Goal: Information Seeking & Learning: Compare options

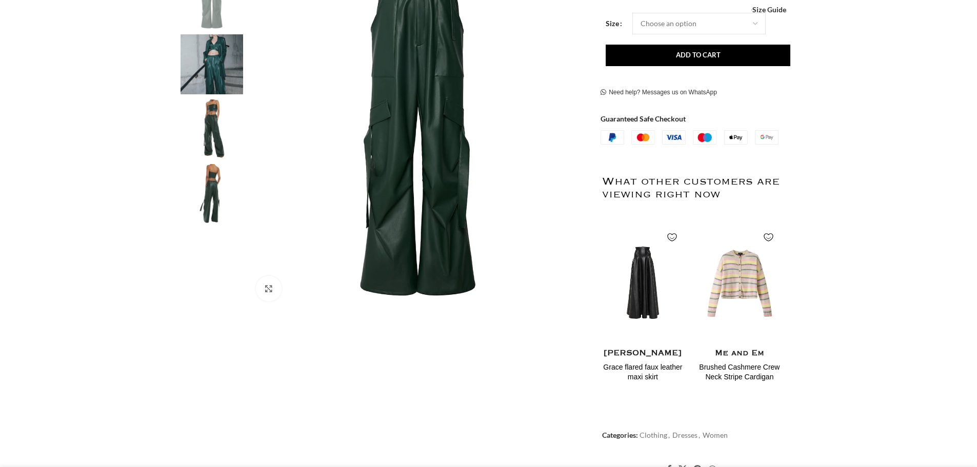
scroll to position [257, 0]
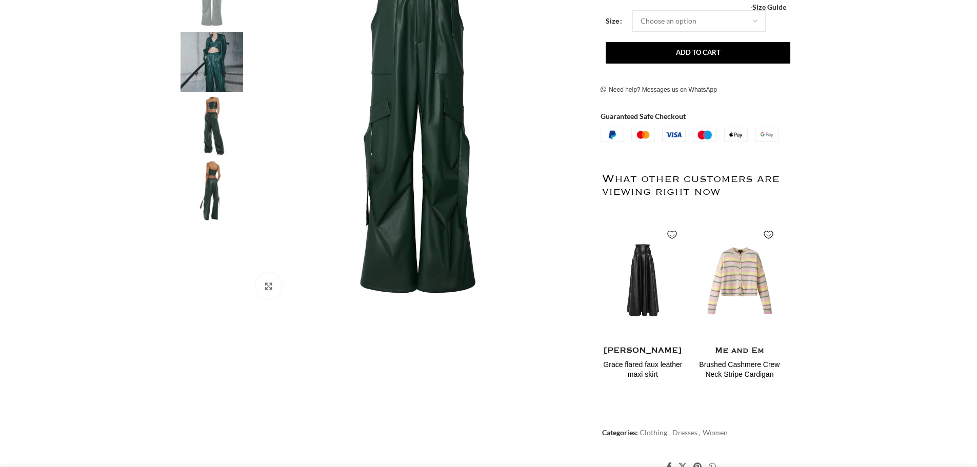
click at [216, 64] on img at bounding box center [212, 62] width 63 height 60
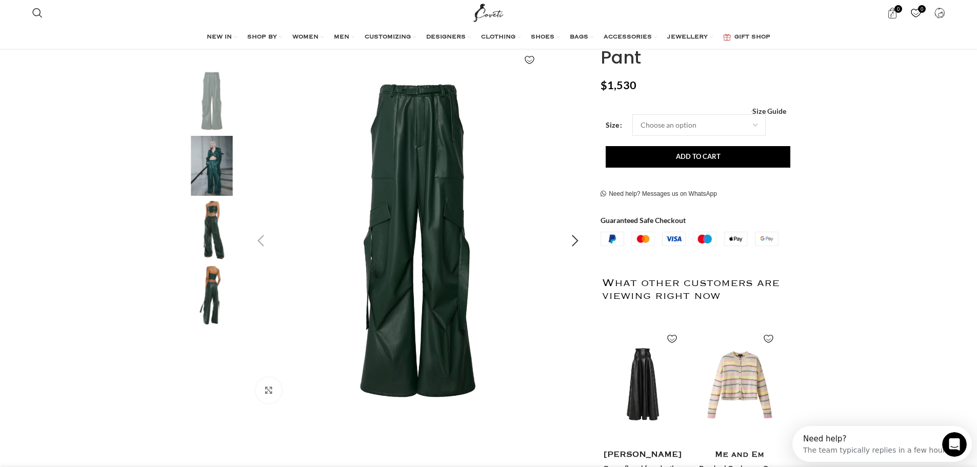
scroll to position [154, 0]
click at [579, 241] on div "Next slide" at bounding box center [575, 241] width 26 height 26
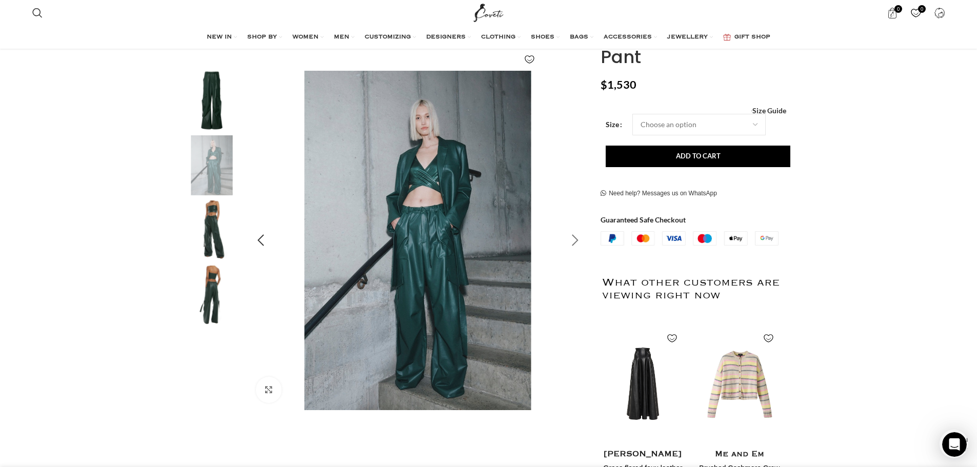
click at [579, 241] on div "Next slide" at bounding box center [575, 241] width 26 height 26
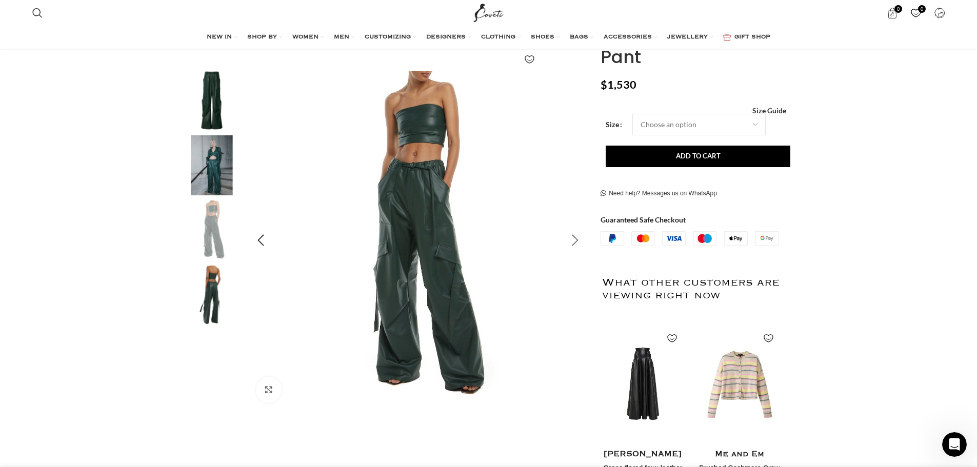
click at [580, 240] on div "Next slide" at bounding box center [575, 241] width 26 height 26
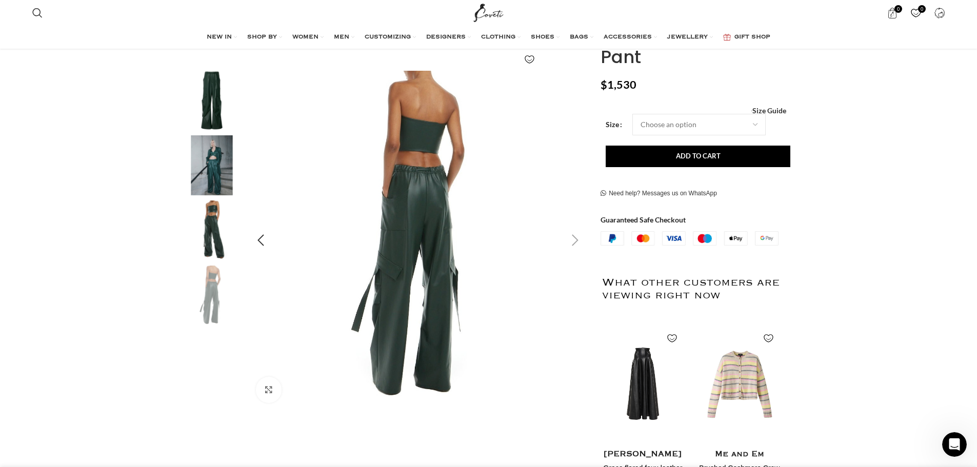
click at [580, 240] on div "Next slide" at bounding box center [575, 241] width 26 height 26
click at [573, 234] on div "Next slide" at bounding box center [575, 241] width 26 height 26
click at [272, 244] on div "Previous slide" at bounding box center [261, 241] width 26 height 26
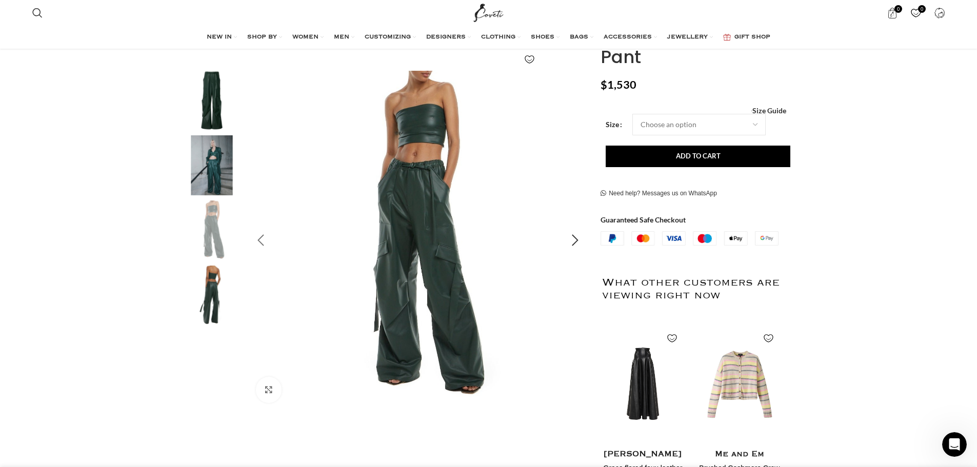
click at [272, 244] on div "Previous slide" at bounding box center [261, 241] width 26 height 26
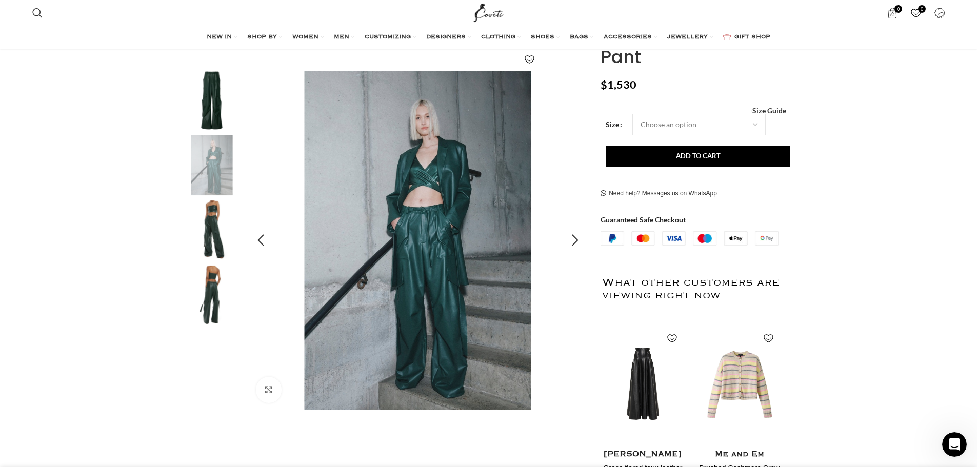
scroll to position [0, 324]
click at [220, 313] on img "4 / 4" at bounding box center [212, 296] width 63 height 60
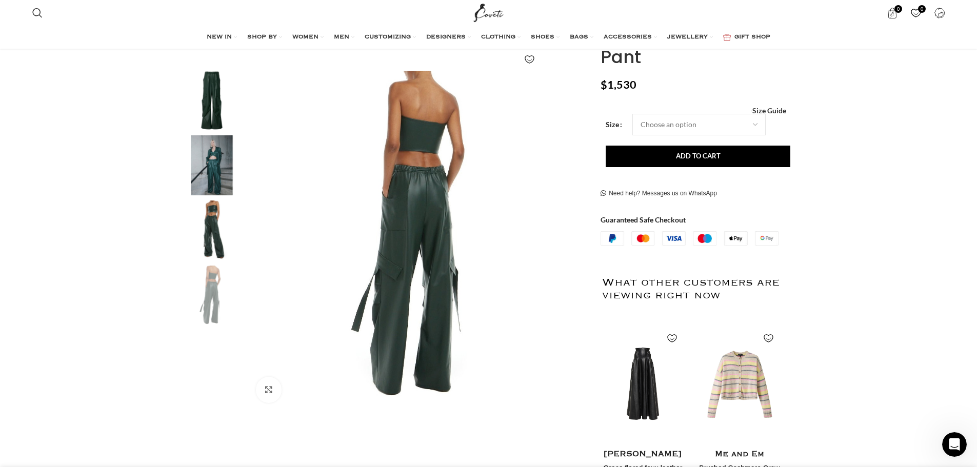
click at [214, 244] on img "3 / 4" at bounding box center [212, 231] width 63 height 60
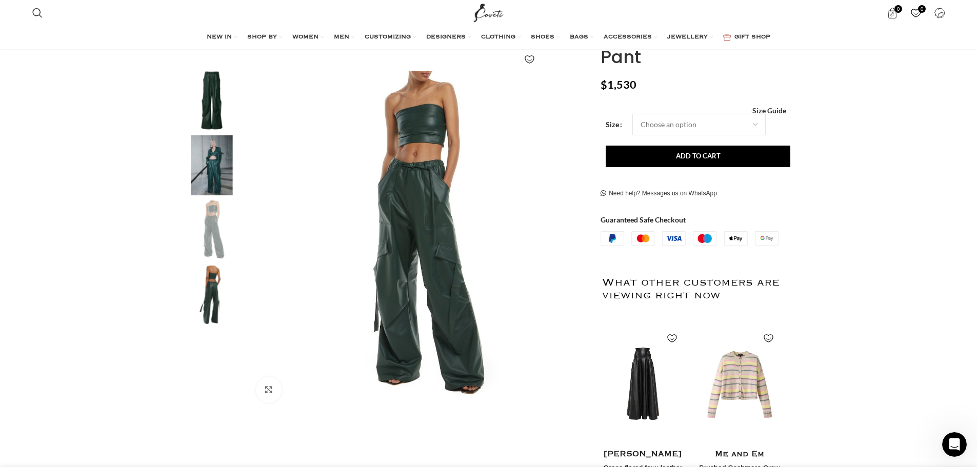
click at [217, 150] on img "2 / 4" at bounding box center [212, 165] width 63 height 60
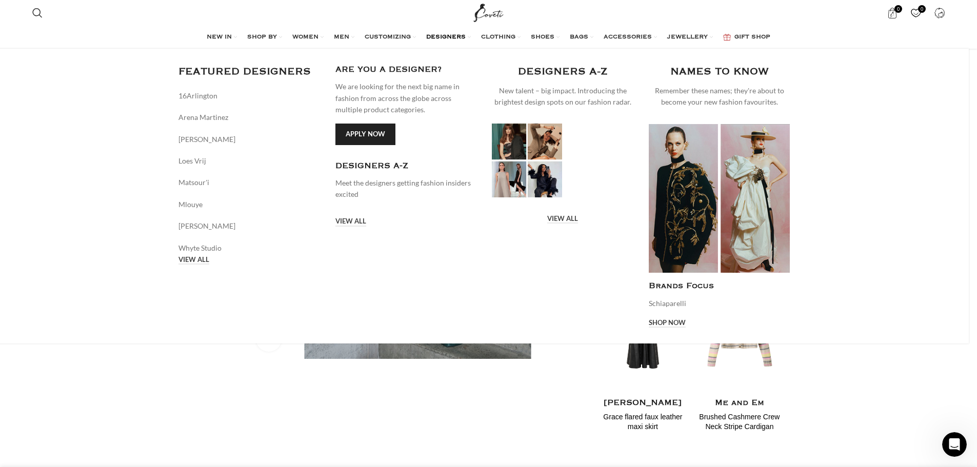
scroll to position [0, 1080]
click at [189, 259] on link "VIEW ALL" at bounding box center [194, 260] width 31 height 9
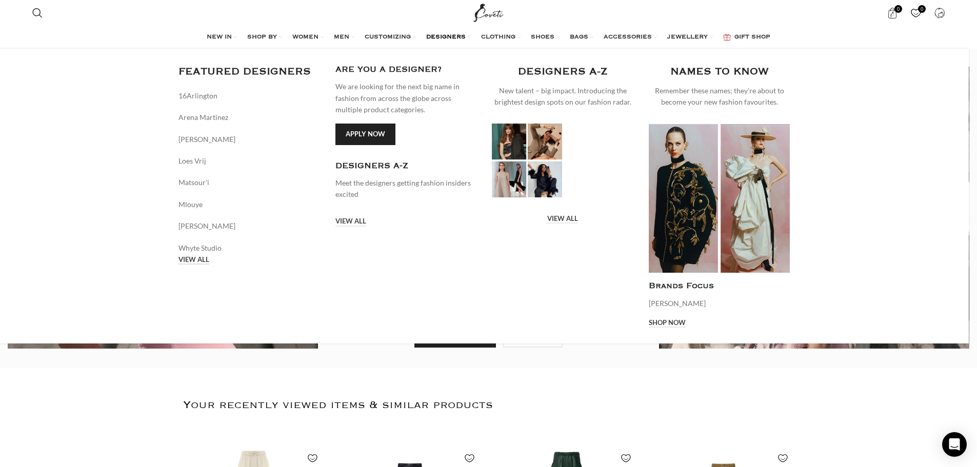
click at [196, 261] on link "VIEW ALL" at bounding box center [194, 260] width 31 height 9
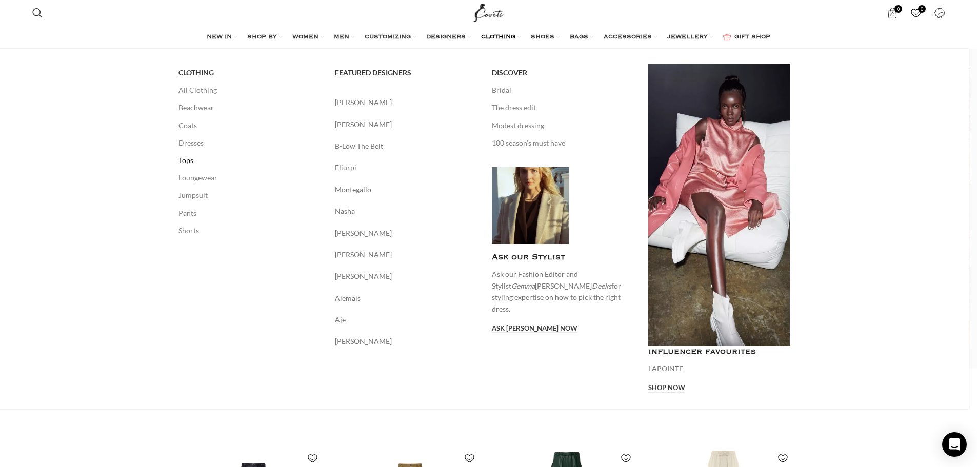
click at [192, 165] on link "Tops" at bounding box center [250, 160] width 142 height 17
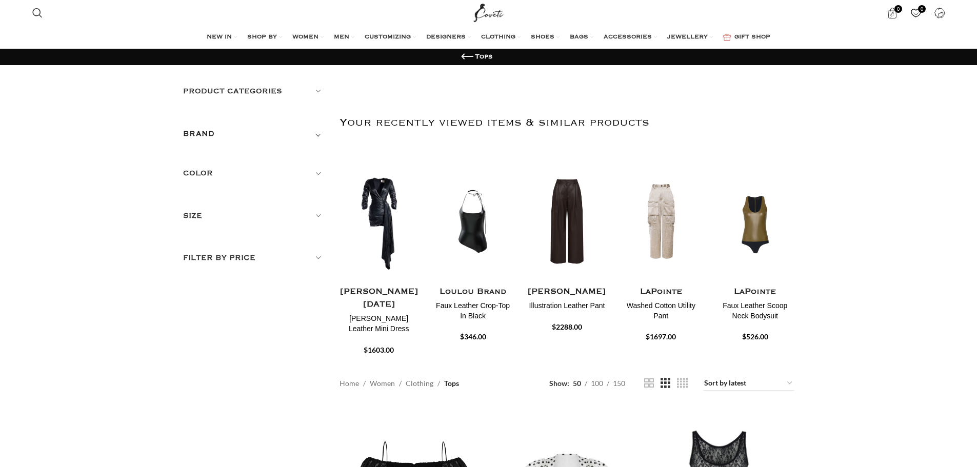
click at [318, 132] on span "Toggle filter" at bounding box center [318, 134] width 12 height 12
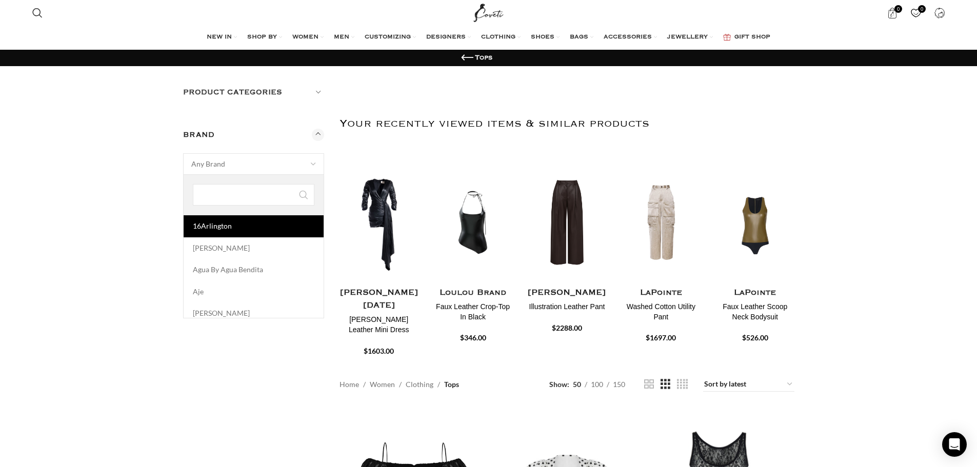
click at [305, 163] on span at bounding box center [314, 164] width 22 height 22
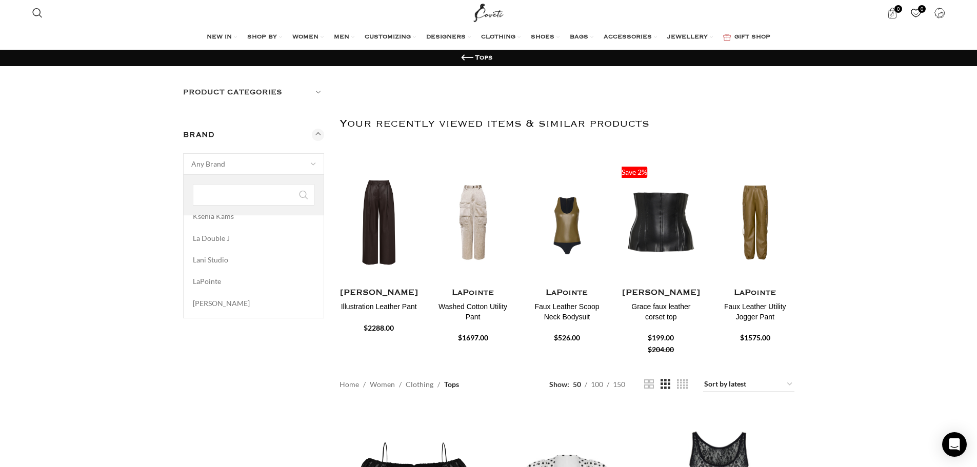
scroll to position [1539, 0]
select select "lapointe"
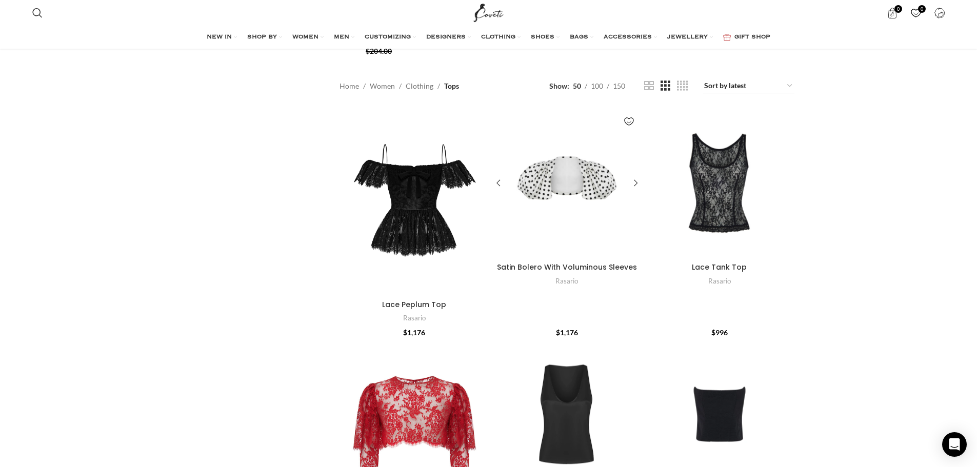
scroll to position [257, 0]
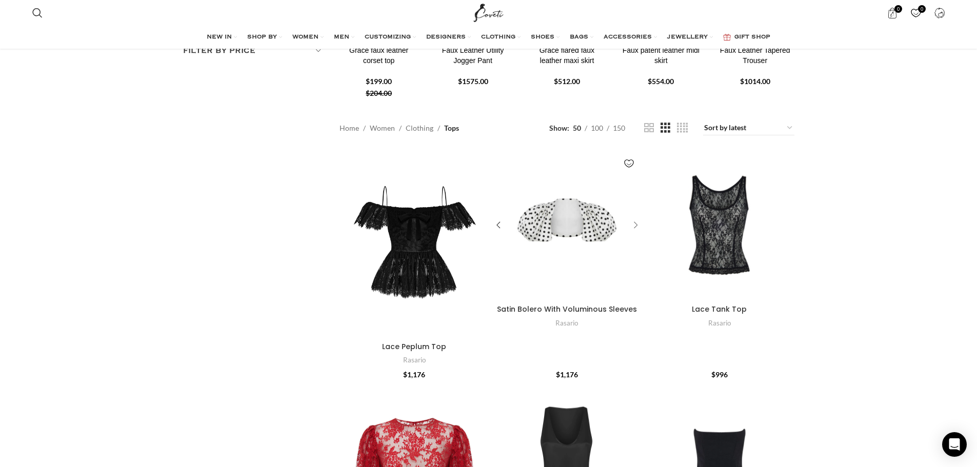
click at [636, 228] on div "Satin Bolero With Voluminous Sleeves" at bounding box center [633, 225] width 15 height 15
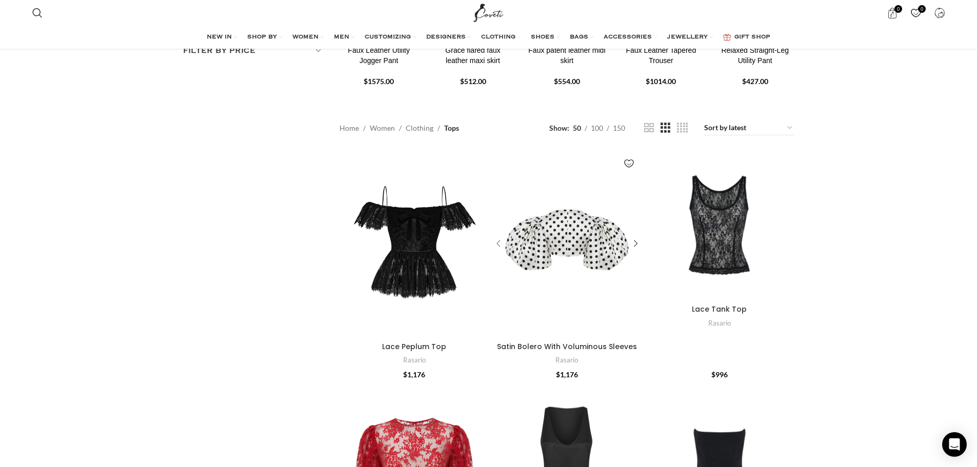
click at [500, 243] on div "Satin Bolero With Voluminous Sleeves" at bounding box center [500, 244] width 15 height 15
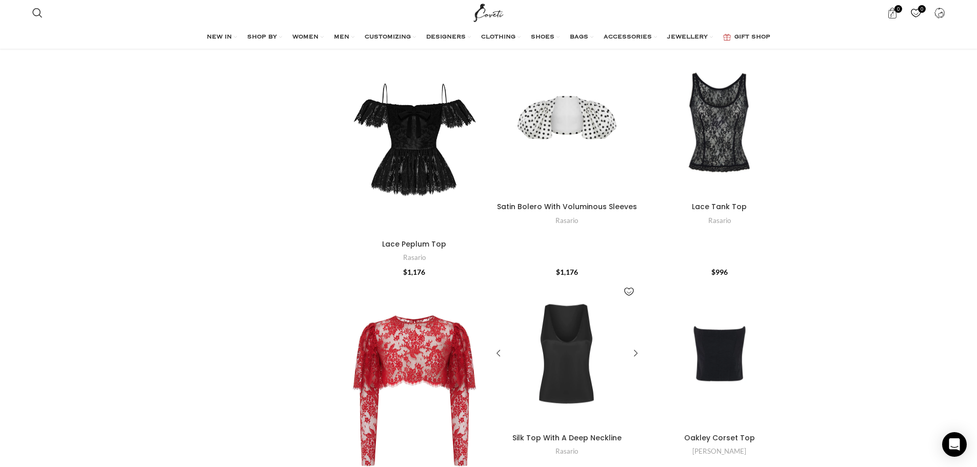
scroll to position [0, 0]
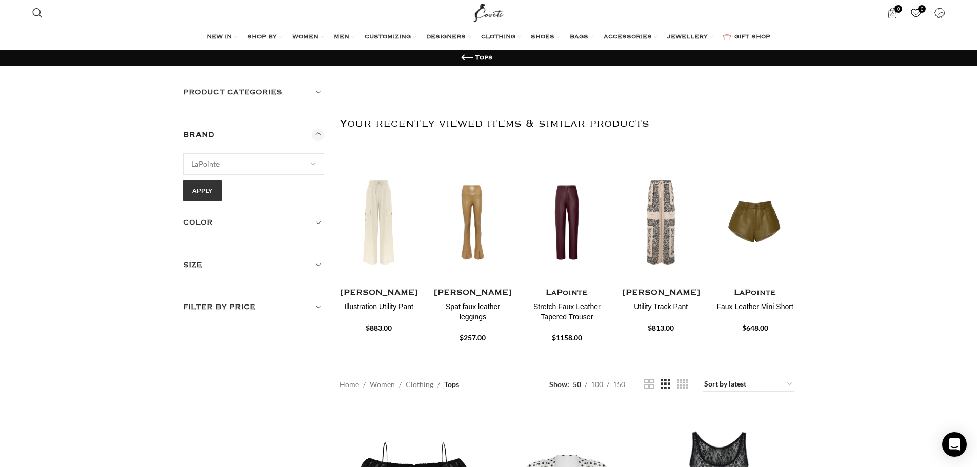
click at [316, 226] on h5 "Color" at bounding box center [254, 222] width 142 height 11
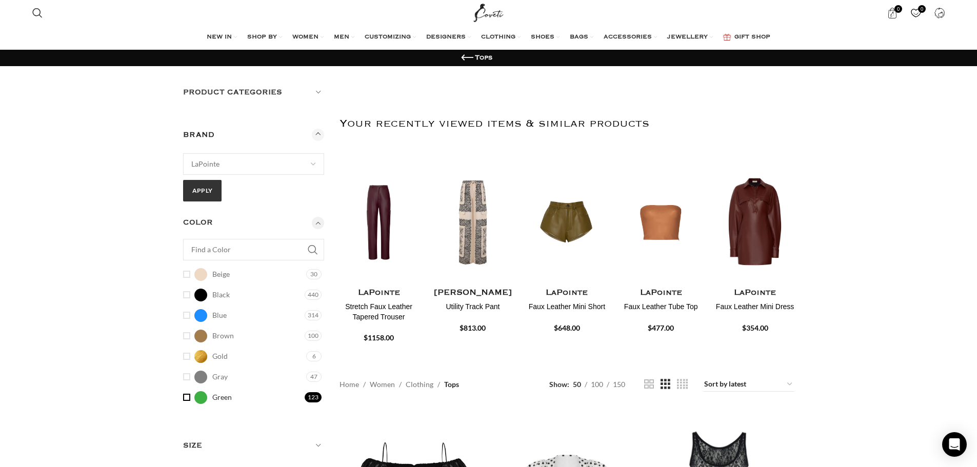
click at [187, 401] on link "Green Green" at bounding box center [243, 398] width 120 height 18
click at [186, 397] on link "Green Green" at bounding box center [243, 398] width 120 height 18
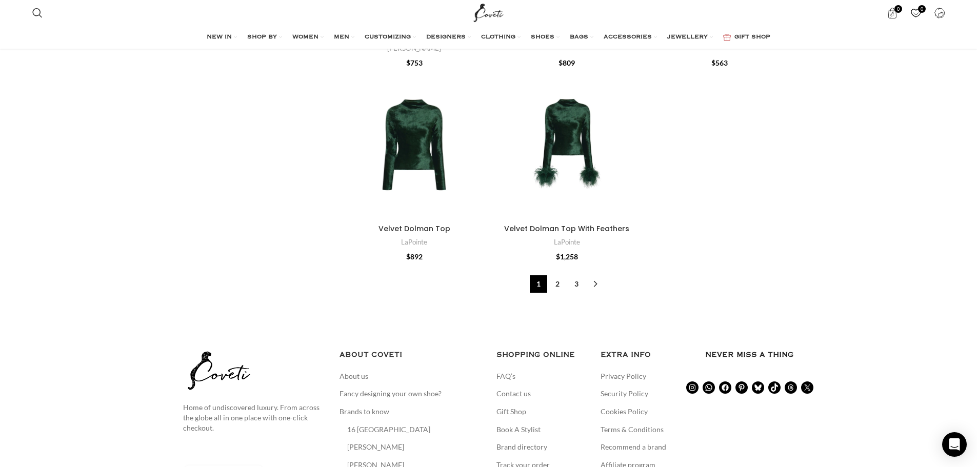
scroll to position [3540, 0]
click at [556, 277] on link "2" at bounding box center [557, 282] width 17 height 17
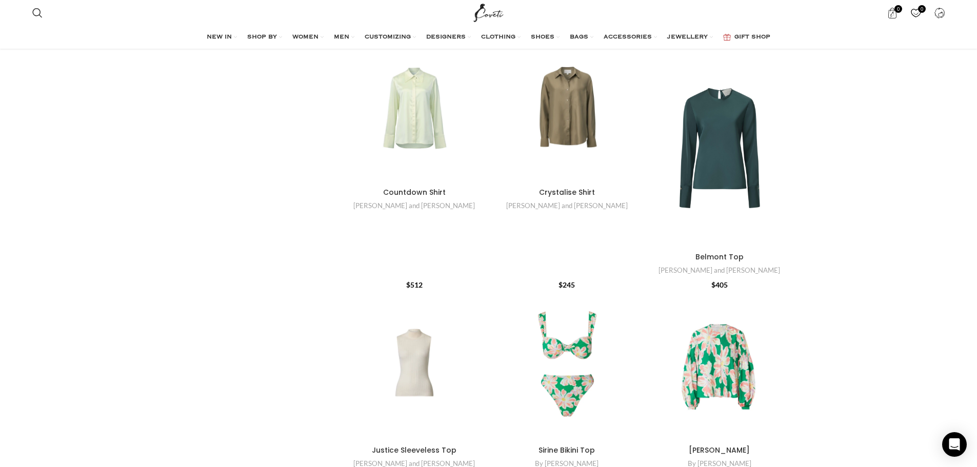
scroll to position [3386, 0]
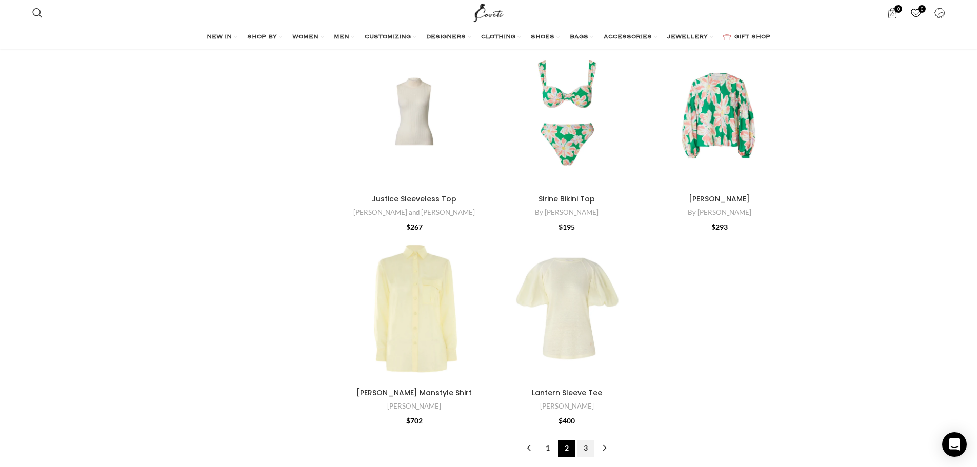
click at [581, 450] on link "3" at bounding box center [585, 448] width 17 height 17
